Goal: Navigation & Orientation: Understand site structure

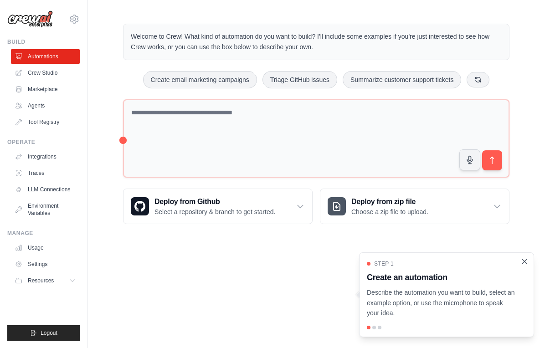
click at [523, 261] on icon "Close walkthrough" at bounding box center [525, 262] width 8 height 8
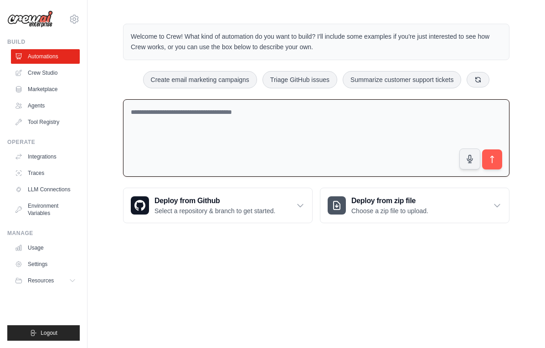
click at [265, 133] on textarea at bounding box center [316, 138] width 387 height 78
click at [255, 119] on textarea at bounding box center [316, 138] width 387 height 78
click at [224, 83] on button "Create email marketing campaigns" at bounding box center [200, 79] width 114 height 17
type textarea "**********"
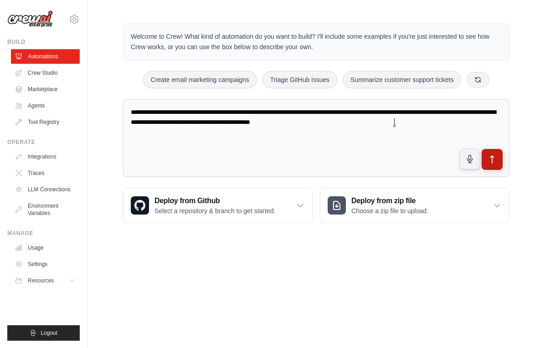
click at [491, 164] on icon "submit" at bounding box center [493, 160] width 10 height 10
click at [38, 78] on link "Crew Studio" at bounding box center [46, 73] width 69 height 15
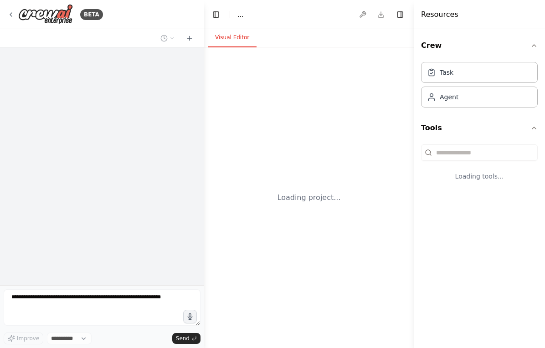
select select "****"
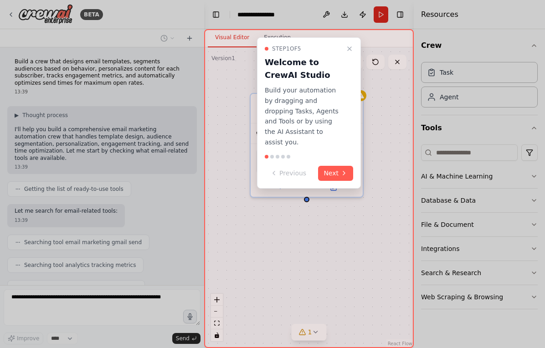
scroll to position [155, 0]
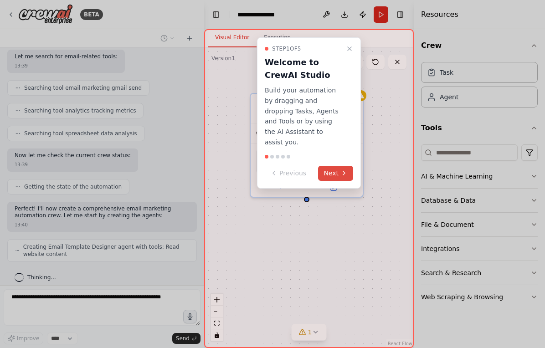
click at [341, 170] on icon at bounding box center [344, 173] width 7 height 7
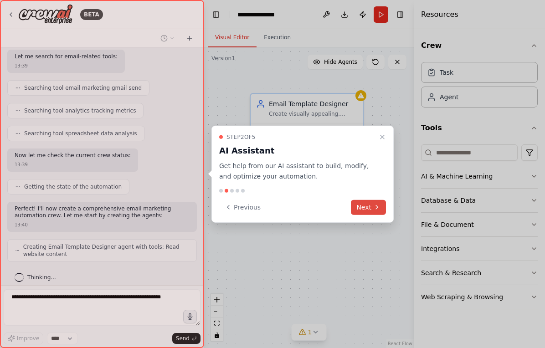
click at [367, 202] on button "Next" at bounding box center [368, 207] width 35 height 15
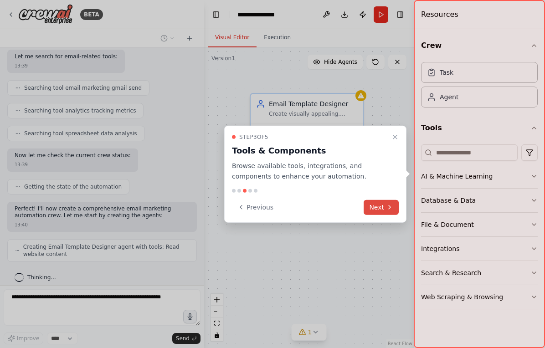
scroll to position [185, 0]
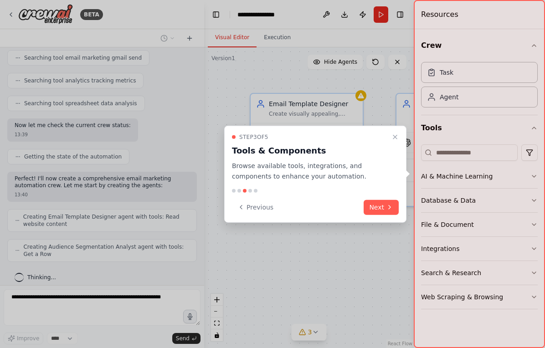
click at [382, 210] on button "Next" at bounding box center [381, 207] width 35 height 15
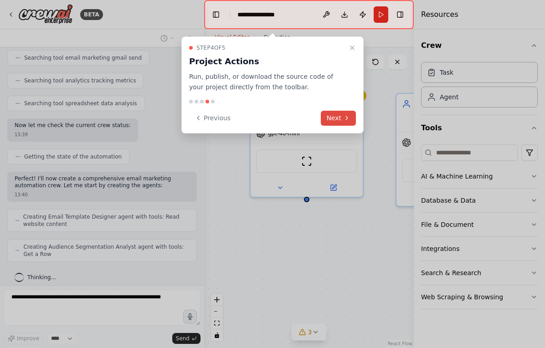
click at [348, 119] on icon at bounding box center [346, 117] width 7 height 7
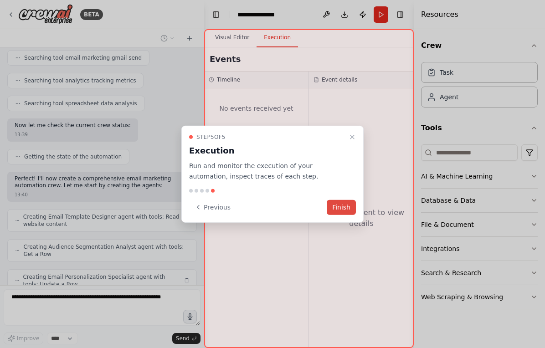
scroll to position [215, 0]
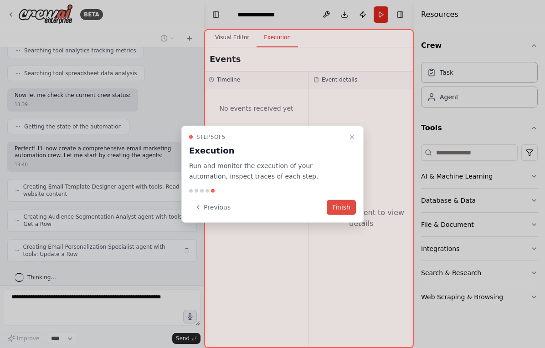
click at [351, 211] on button "Finish" at bounding box center [341, 207] width 29 height 15
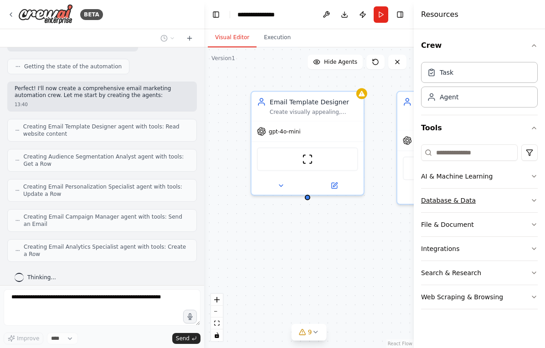
scroll to position [268, 0]
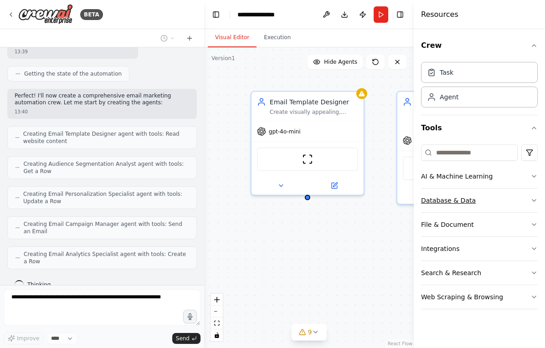
click at [526, 207] on button "Database & Data" at bounding box center [479, 201] width 117 height 24
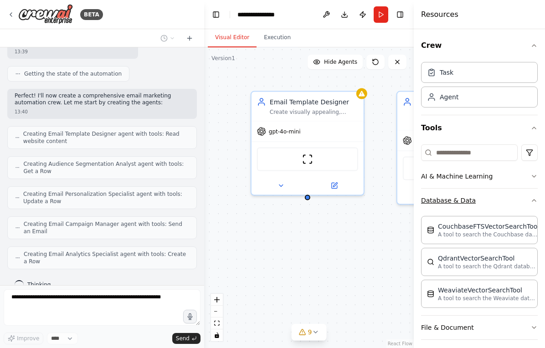
click at [531, 204] on icon "button" at bounding box center [534, 200] width 7 height 7
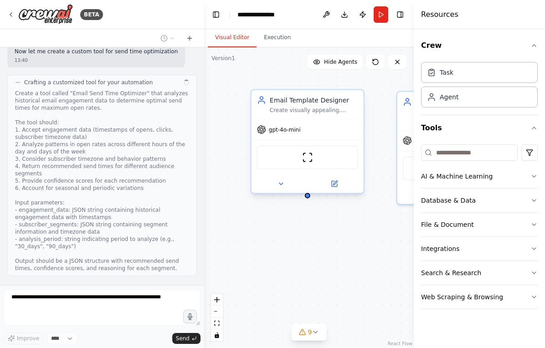
scroll to position [507, 0]
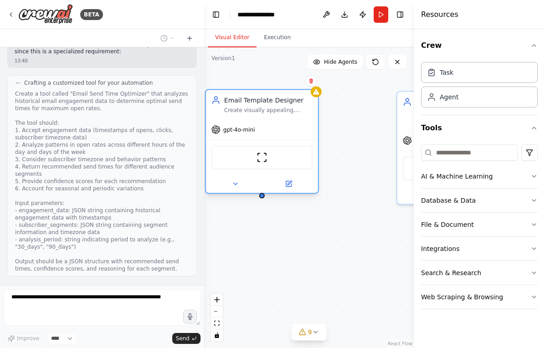
drag, startPoint x: 345, startPoint y: 130, endPoint x: 294, endPoint y: 132, distance: 50.6
click at [294, 132] on div "gpt-4o-mini" at bounding box center [262, 130] width 112 height 20
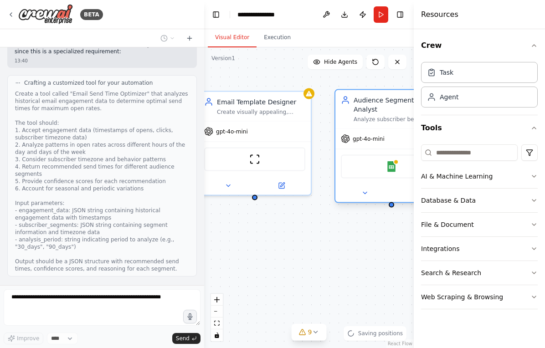
drag, startPoint x: 403, startPoint y: 125, endPoint x: 340, endPoint y: 125, distance: 62.9
click at [340, 125] on div "Audience Segmentation Analyst Analyze subscriber behavior data to create meanin…" at bounding box center [392, 109] width 112 height 38
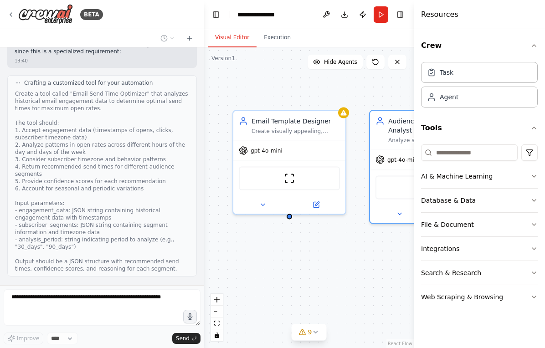
drag, startPoint x: 256, startPoint y: 202, endPoint x: 288, endPoint y: 219, distance: 36.9
click at [288, 219] on div "Email Template Designer Create visually appealing, responsive email templates f…" at bounding box center [309, 197] width 210 height 301
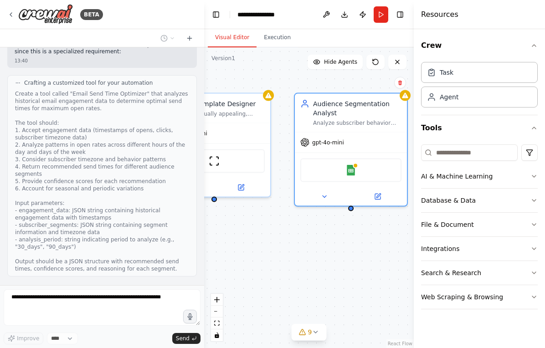
drag, startPoint x: 312, startPoint y: 233, endPoint x: 239, endPoint y: 217, distance: 74.7
click at [239, 217] on div "Email Template Designer Create visually appealing, responsive email templates f…" at bounding box center [309, 197] width 210 height 301
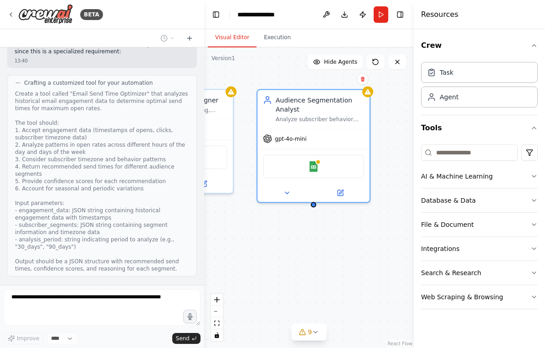
drag, startPoint x: 240, startPoint y: 213, endPoint x: 161, endPoint y: 202, distance: 79.3
click at [161, 202] on div "BETA Build a crew that designs email templates, segments audiences based on beh…" at bounding box center [272, 174] width 545 height 348
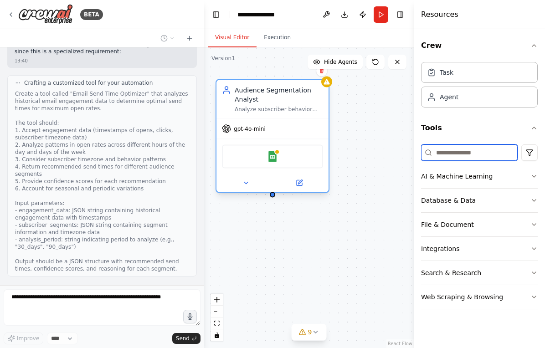
drag, startPoint x: 416, startPoint y: 158, endPoint x: 307, endPoint y: 158, distance: 109.0
click at [307, 158] on div "BETA Build a crew that designs email templates, segments audiences based on beh…" at bounding box center [272, 174] width 545 height 348
drag, startPoint x: 326, startPoint y: 126, endPoint x: 346, endPoint y: 109, distance: 25.8
click at [329, 122] on div "gpt-4o-mini" at bounding box center [273, 129] width 112 height 20
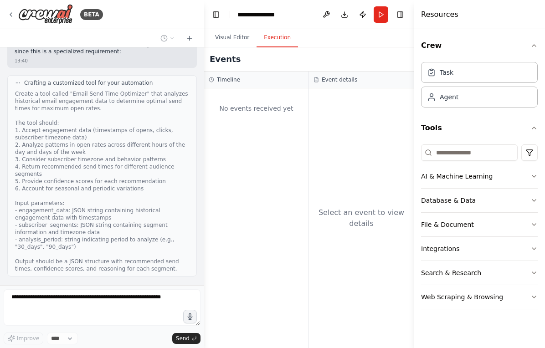
click at [281, 41] on button "Execution" at bounding box center [277, 37] width 41 height 19
click at [4, 16] on div "BETA" at bounding box center [102, 14] width 204 height 29
click at [35, 18] on img at bounding box center [45, 14] width 55 height 21
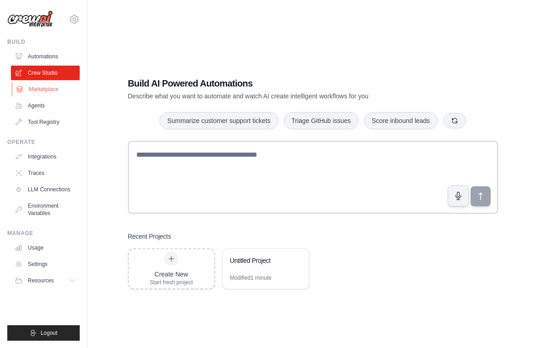
click at [46, 90] on link "Marketplace" at bounding box center [46, 89] width 69 height 15
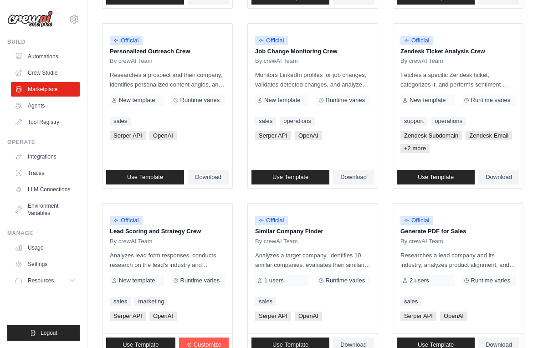
scroll to position [501, 0]
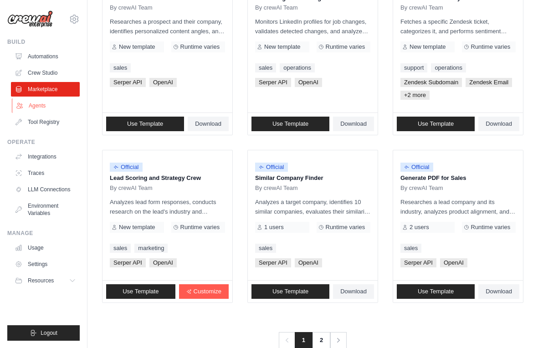
click at [52, 103] on link "Agents" at bounding box center [46, 105] width 69 height 15
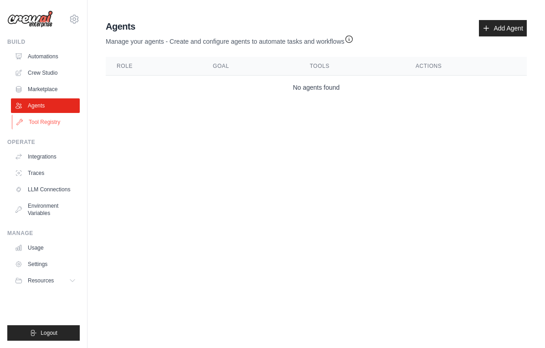
click at [34, 121] on link "Tool Registry" at bounding box center [46, 122] width 69 height 15
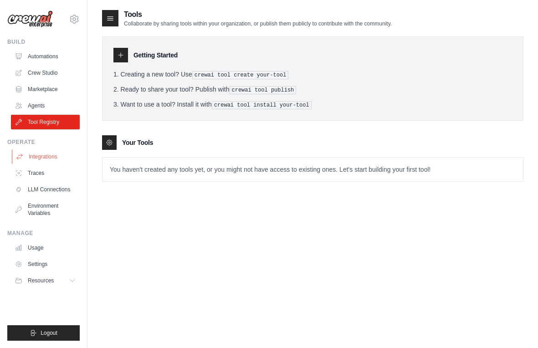
click at [44, 159] on link "Integrations" at bounding box center [46, 157] width 69 height 15
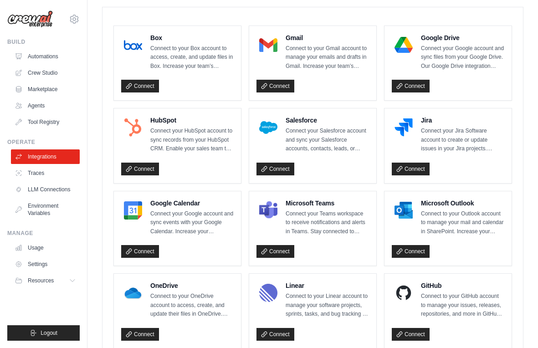
scroll to position [274, 0]
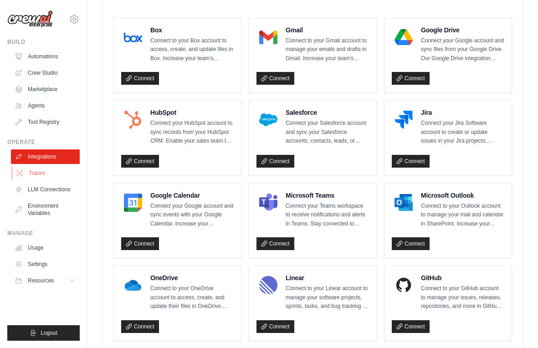
click at [44, 176] on link "Traces" at bounding box center [46, 173] width 69 height 15
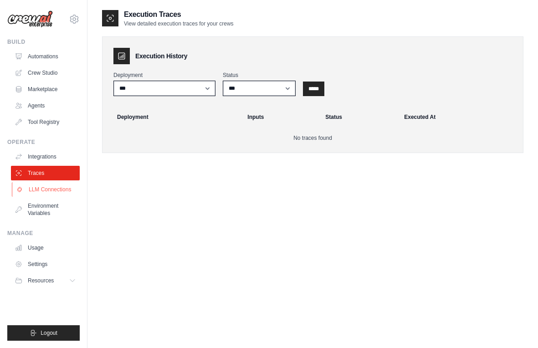
click at [59, 190] on link "LLM Connections" at bounding box center [46, 189] width 69 height 15
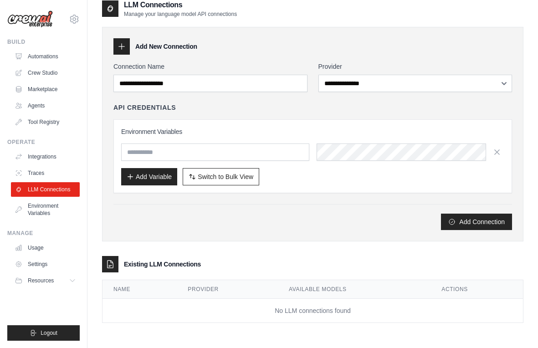
scroll to position [18, 0]
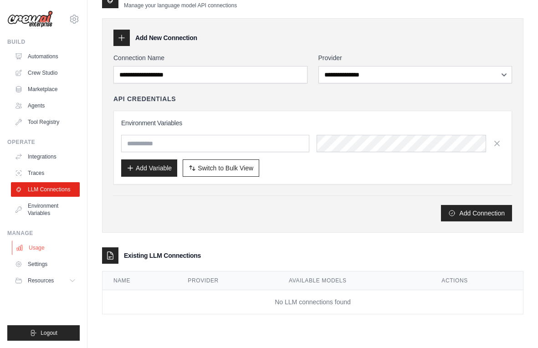
click at [56, 245] on link "Usage" at bounding box center [46, 248] width 69 height 15
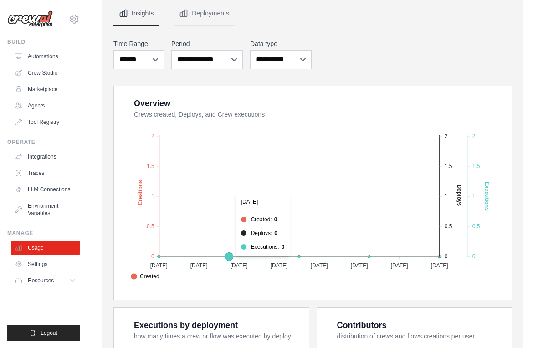
scroll to position [137, 0]
